Goal: Information Seeking & Learning: Learn about a topic

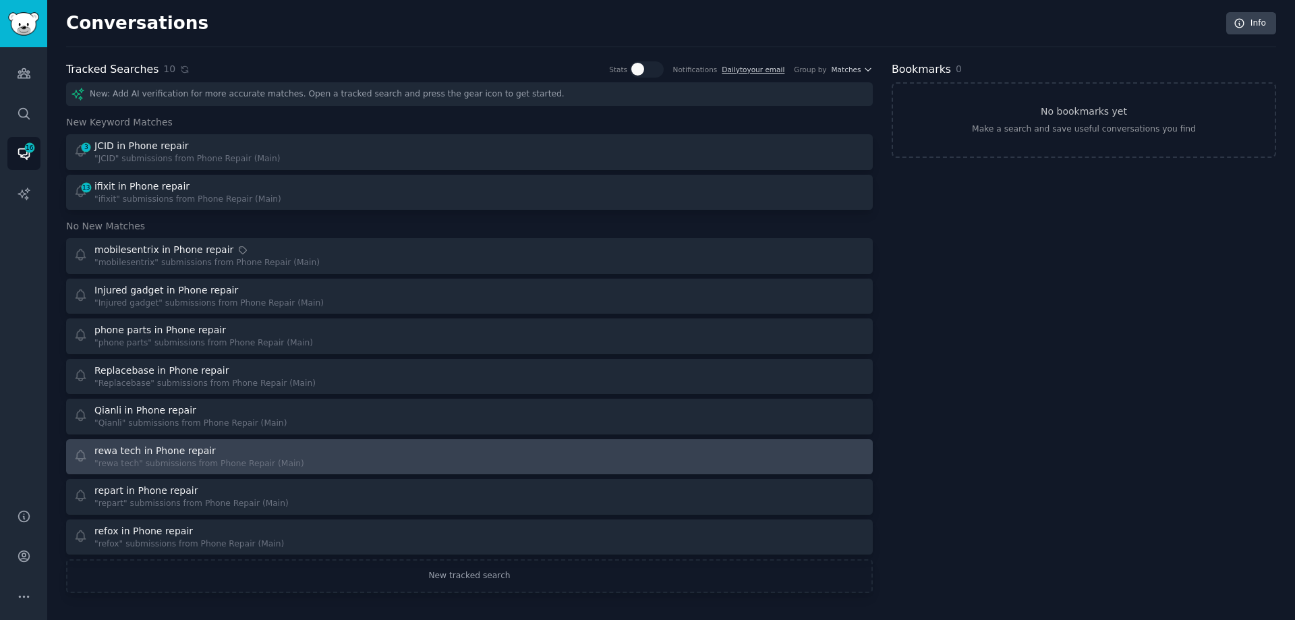
click at [287, 450] on div "rewa tech in Phone repair" at bounding box center [199, 451] width 210 height 14
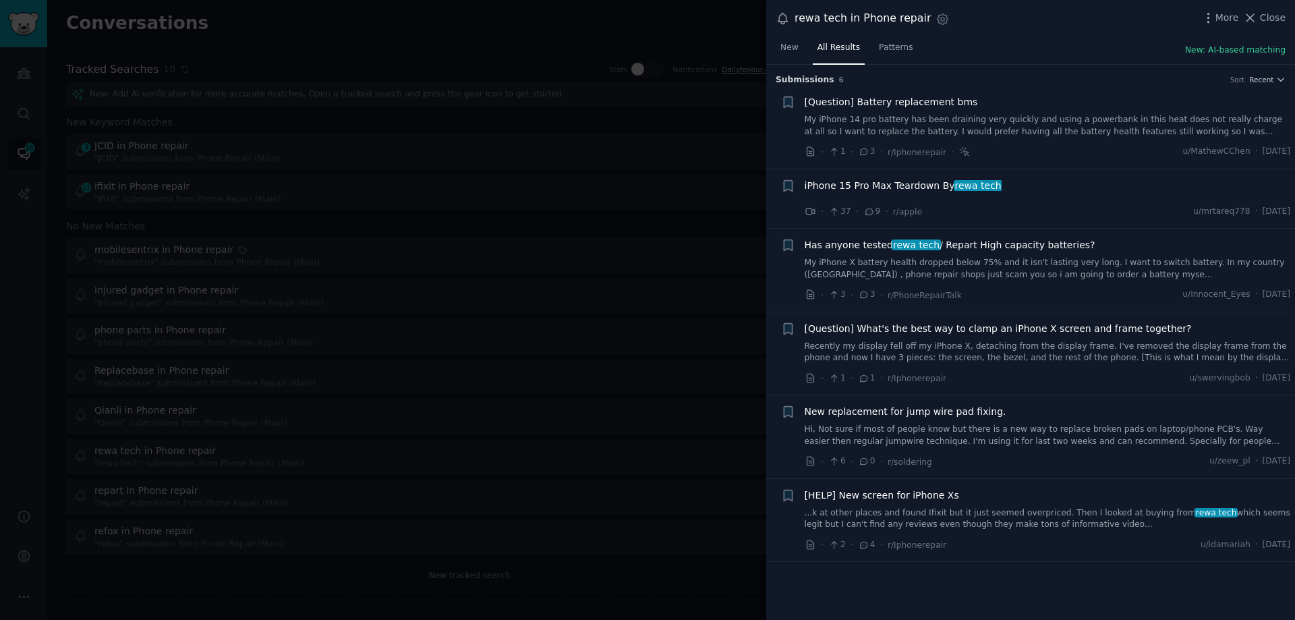
click at [320, 155] on div at bounding box center [647, 310] width 1295 height 620
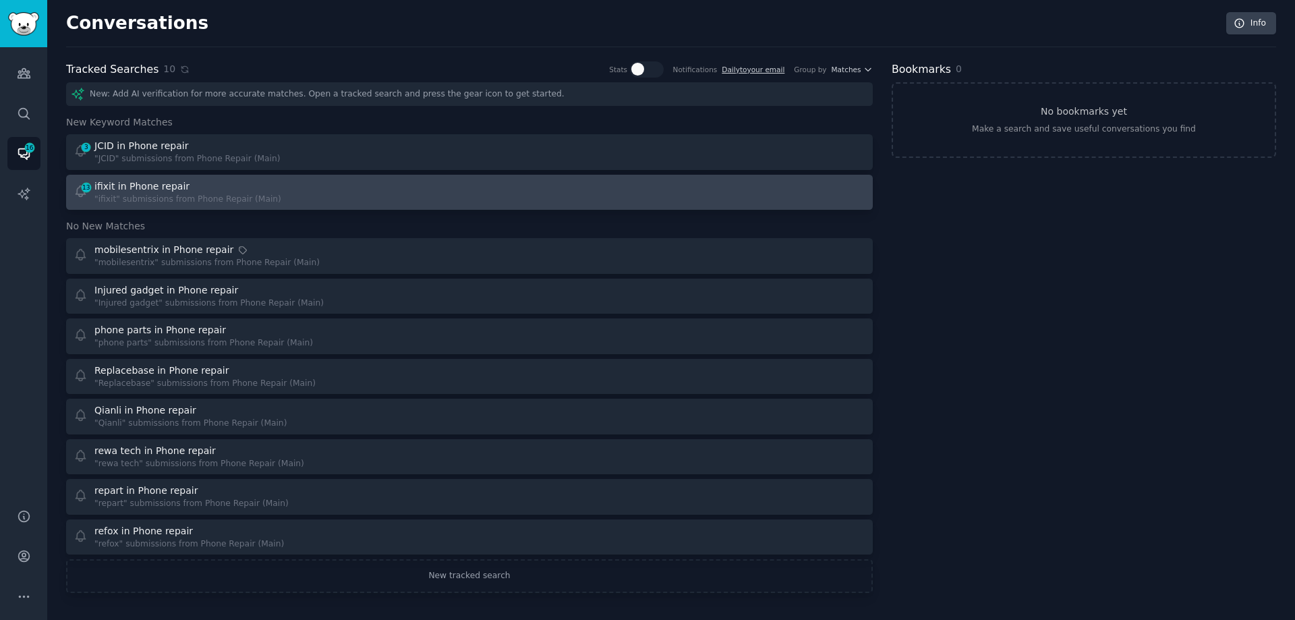
click at [313, 191] on div "13 ifixit in Phone repair "ifixit" submissions from Phone Repair (Main)" at bounding box center [266, 192] width 387 height 26
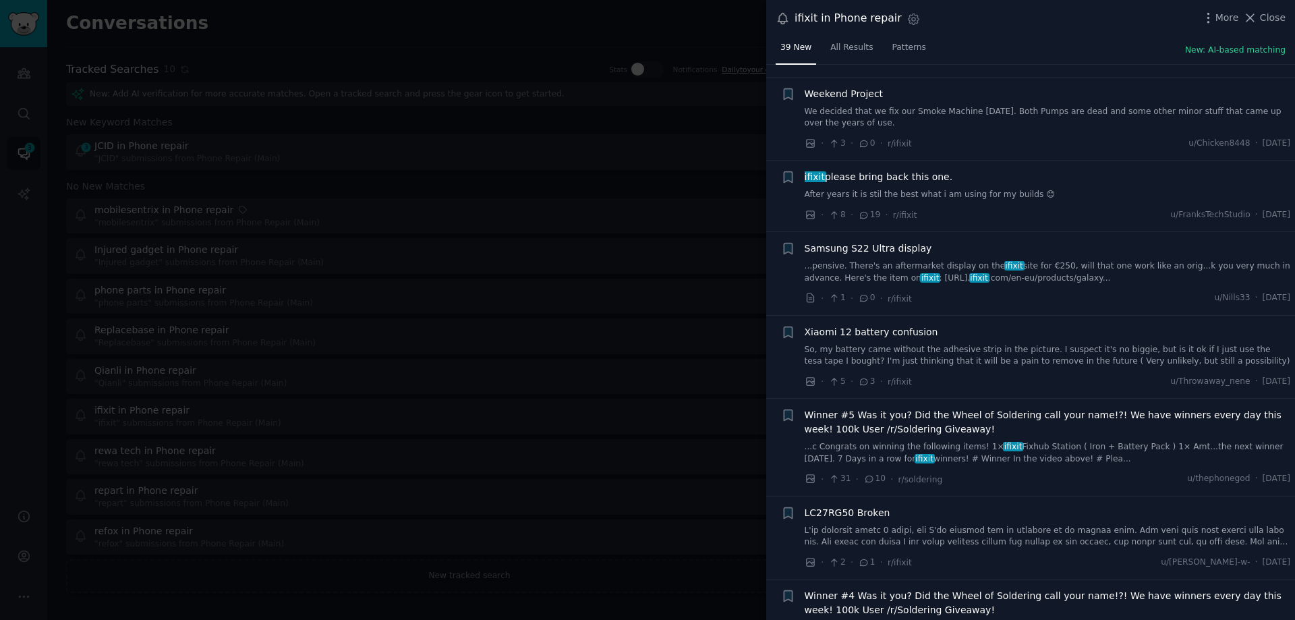
scroll to position [270, 0]
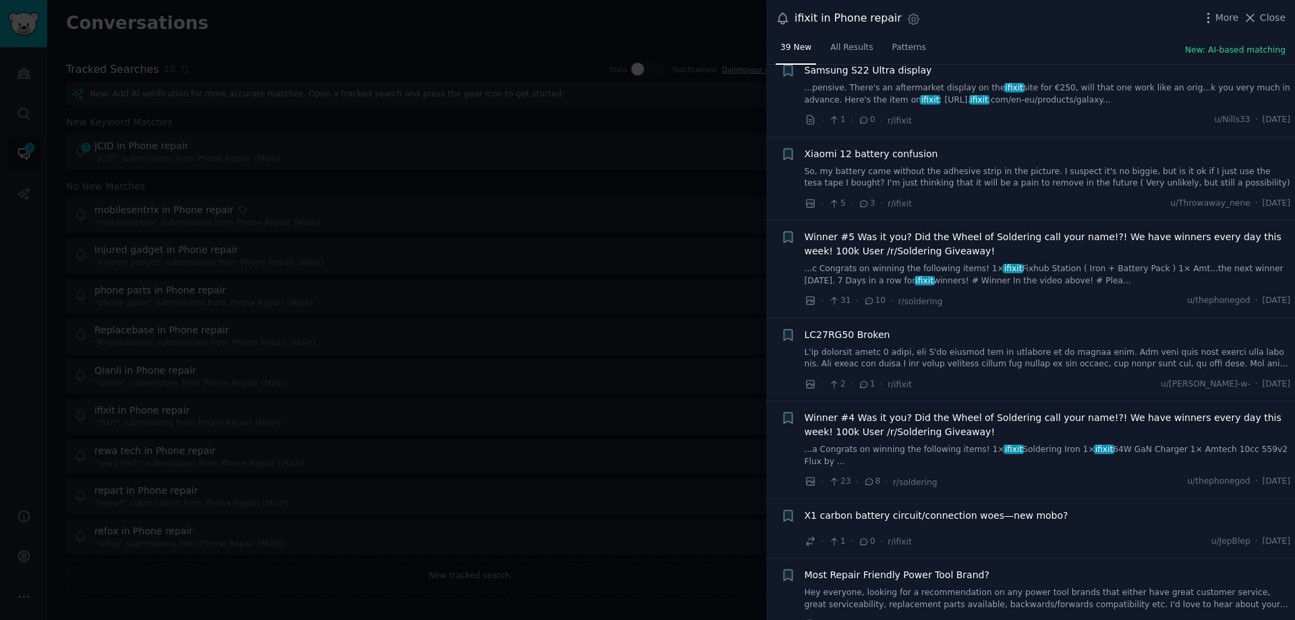
click at [593, 283] on div at bounding box center [647, 310] width 1295 height 620
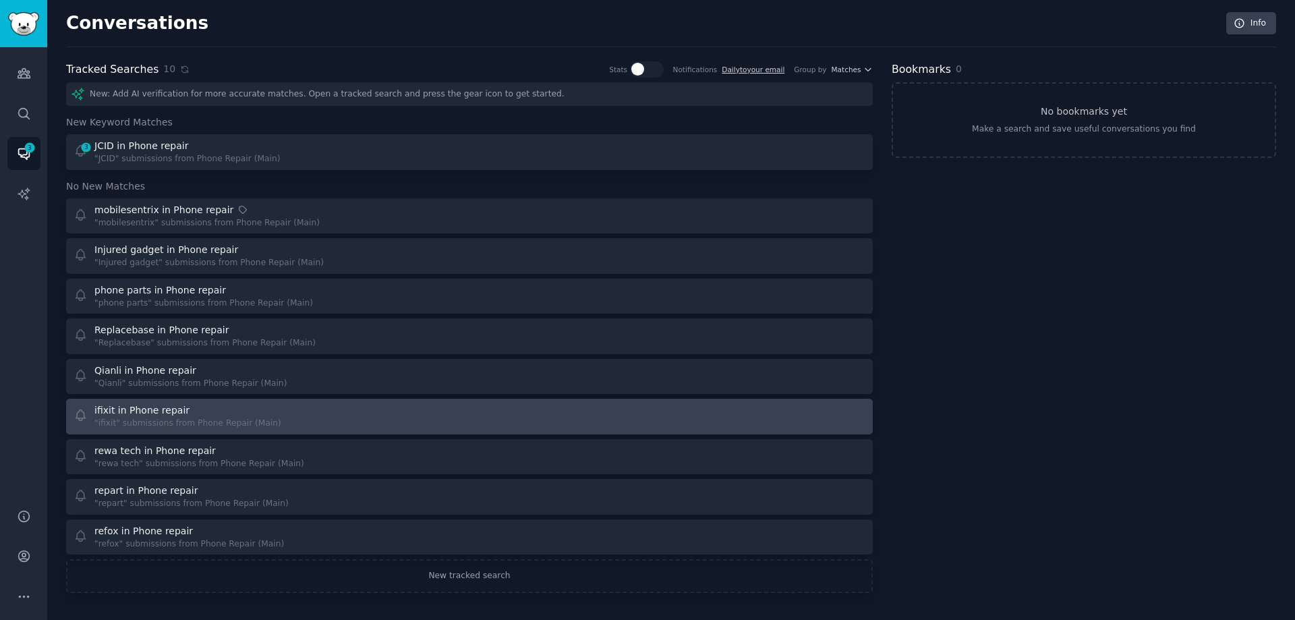
click at [262, 413] on div "ifixit in Phone repair" at bounding box center [187, 410] width 187 height 14
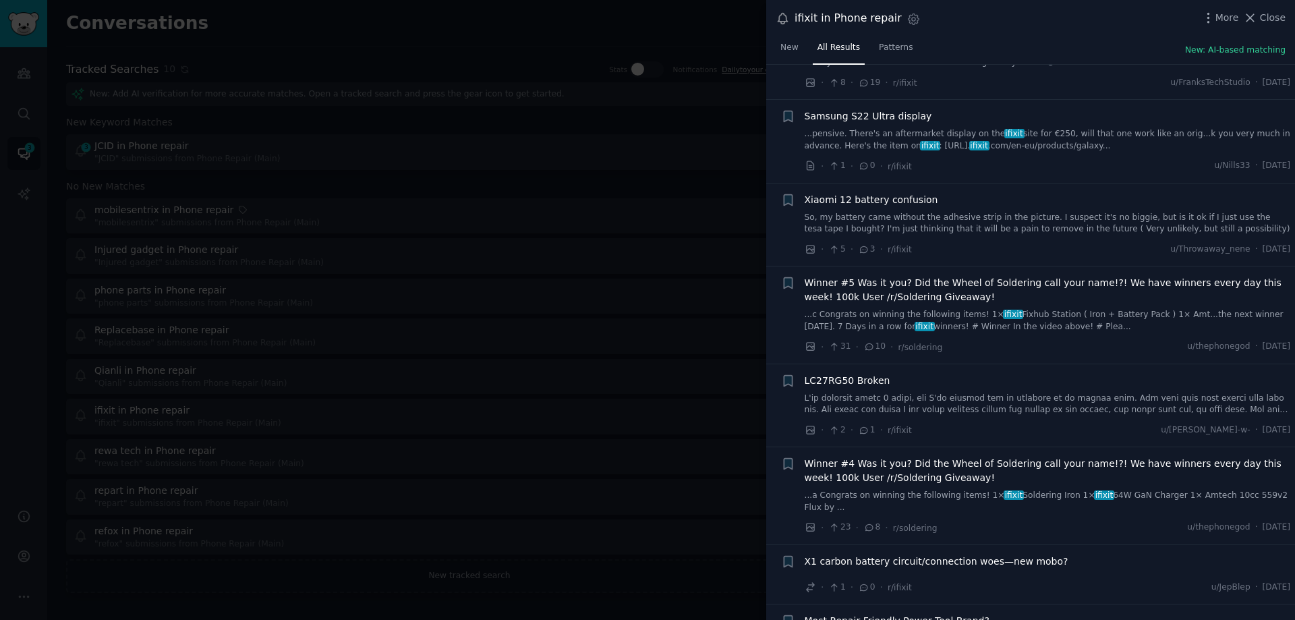
scroll to position [337, 0]
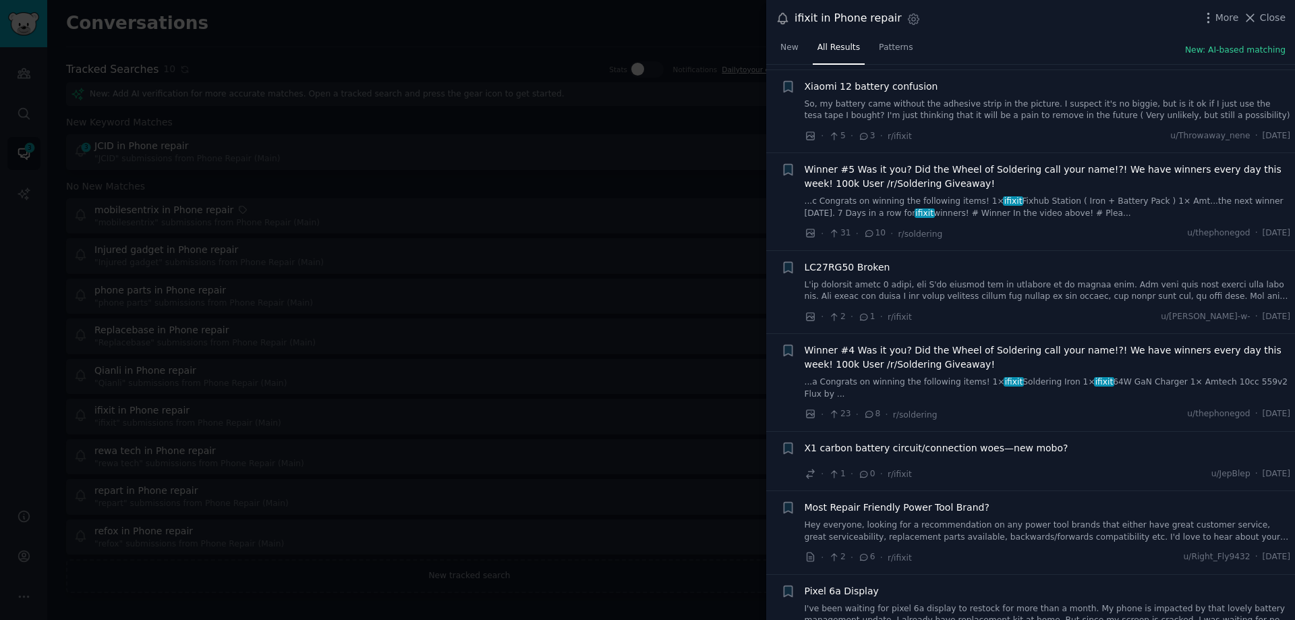
click at [913, 508] on span "Most Repair Friendly Power Tool Brand?" at bounding box center [896, 507] width 185 height 14
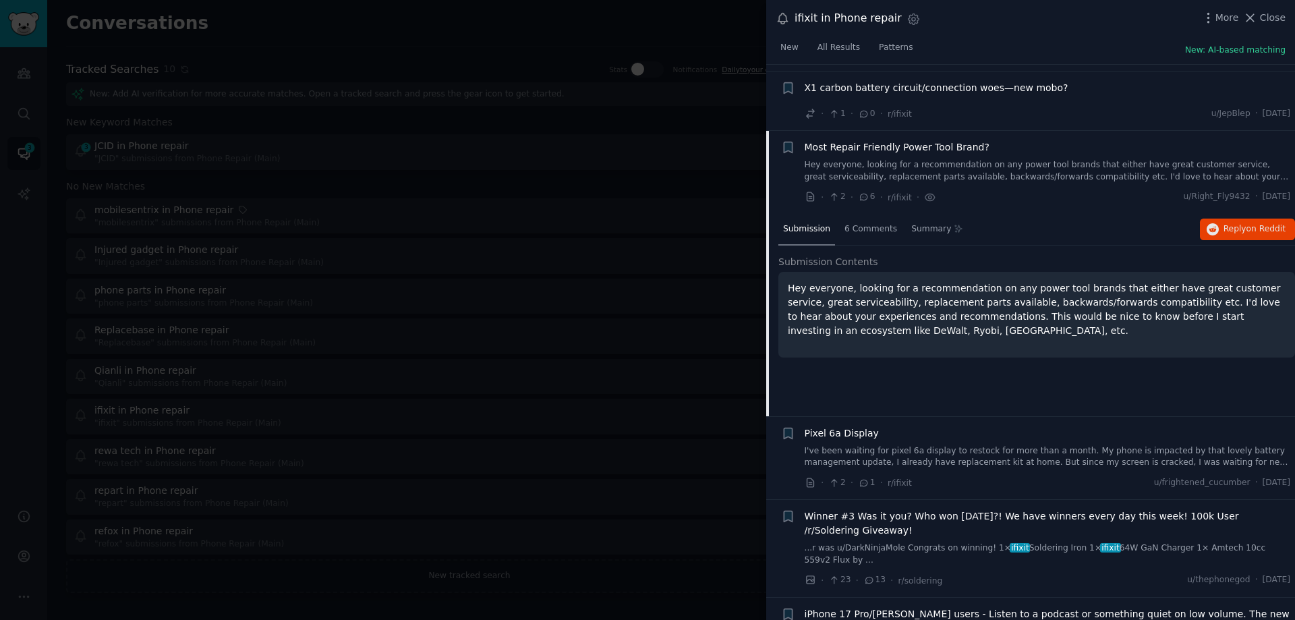
scroll to position [764, 0]
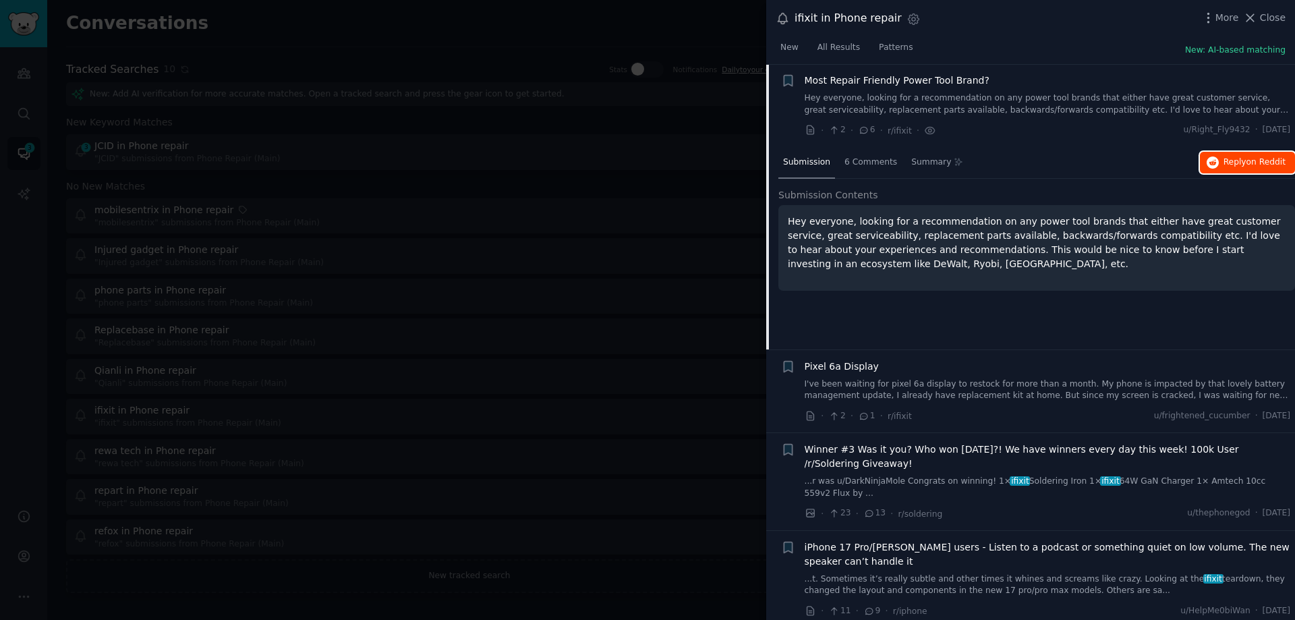
click at [1234, 162] on span "Reply on Reddit" at bounding box center [1254, 162] width 62 height 12
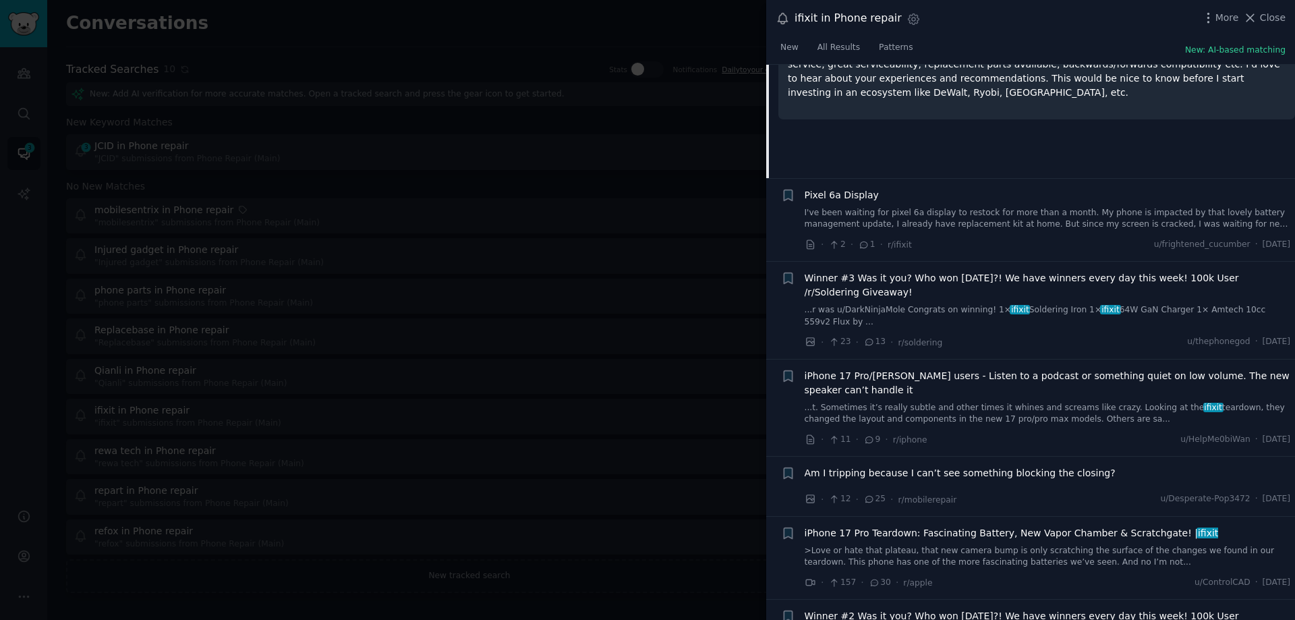
scroll to position [1101, 0]
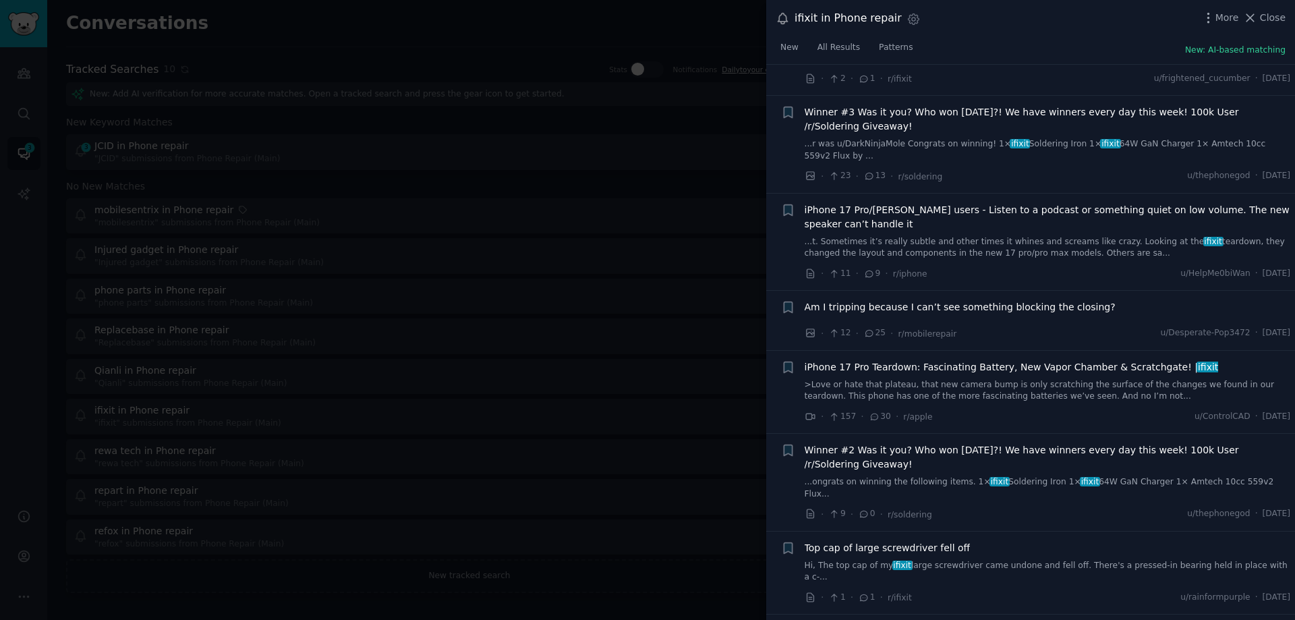
click at [940, 367] on span "iPhone 17 Pro Teardown: Fascinating Battery, New Vapor Chamber & Scratchgate! |…" at bounding box center [1011, 367] width 414 height 14
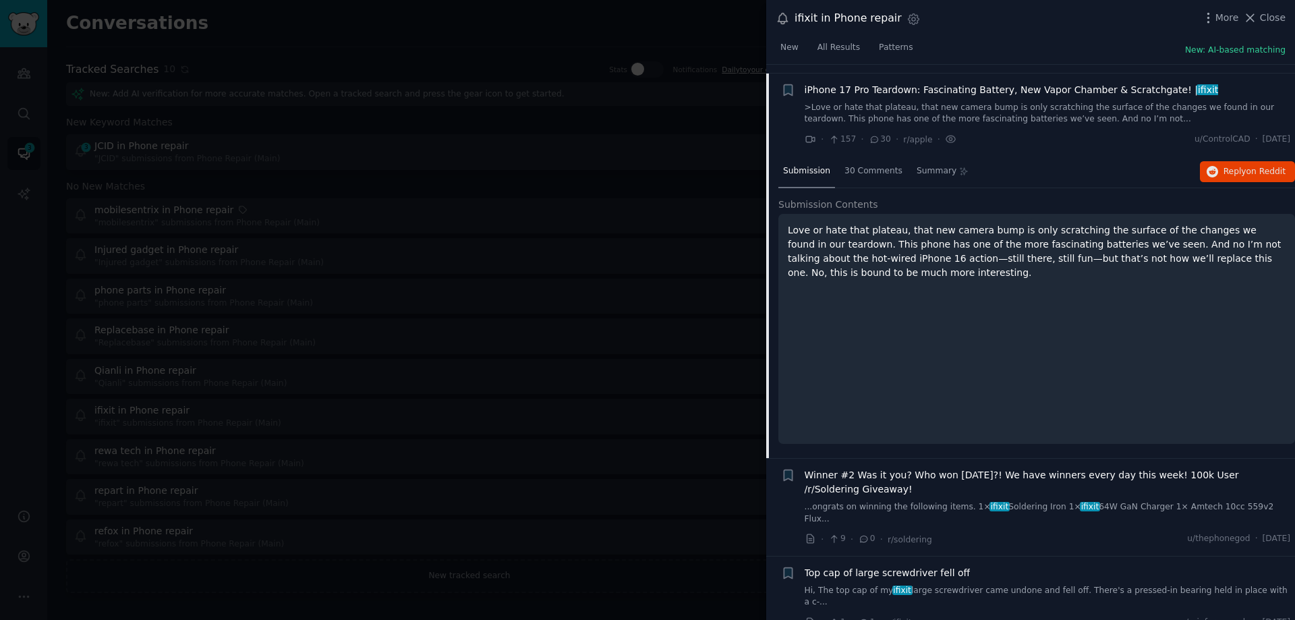
scroll to position [1185, 0]
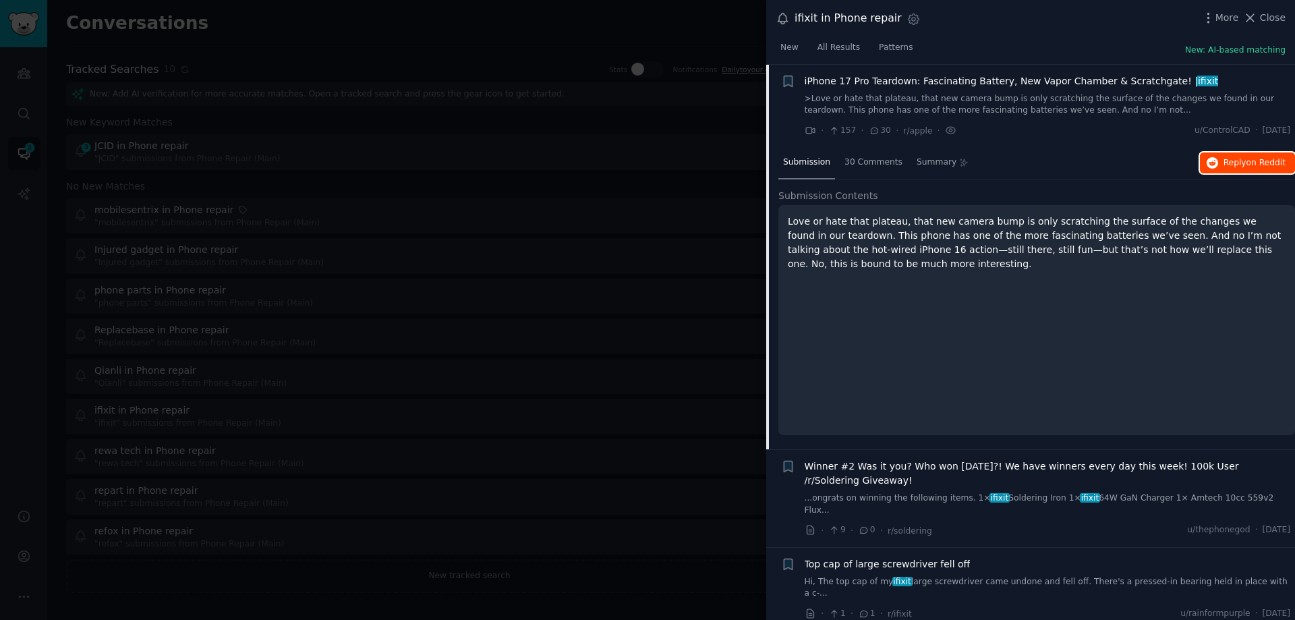
click at [1230, 165] on span "Reply on Reddit" at bounding box center [1254, 163] width 62 height 12
